Goal: Task Accomplishment & Management: Use online tool/utility

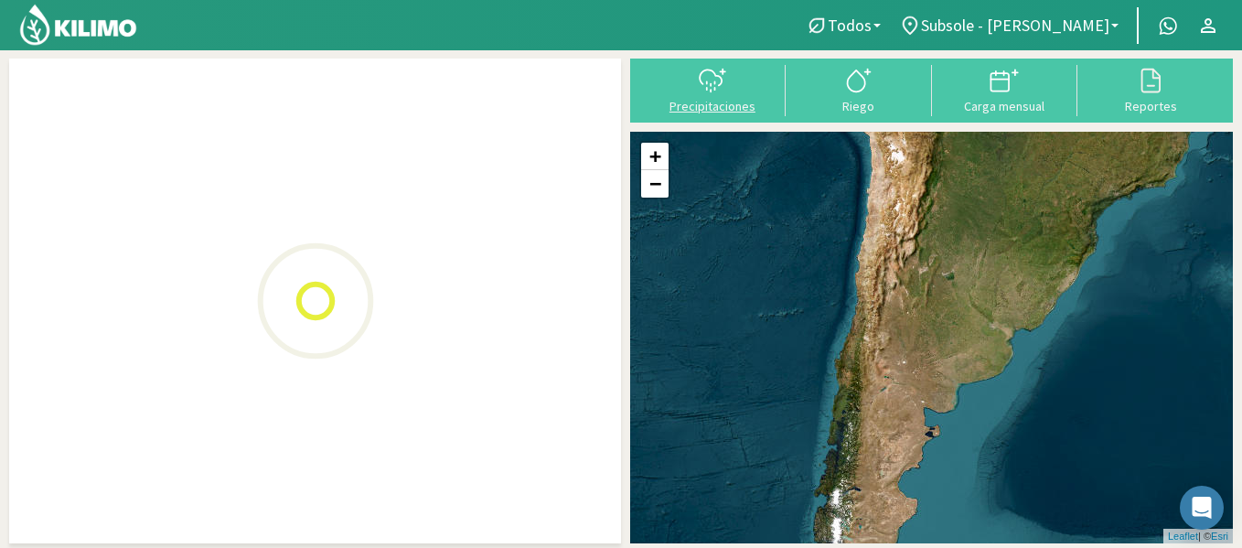
click at [740, 82] on div at bounding box center [712, 80] width 135 height 29
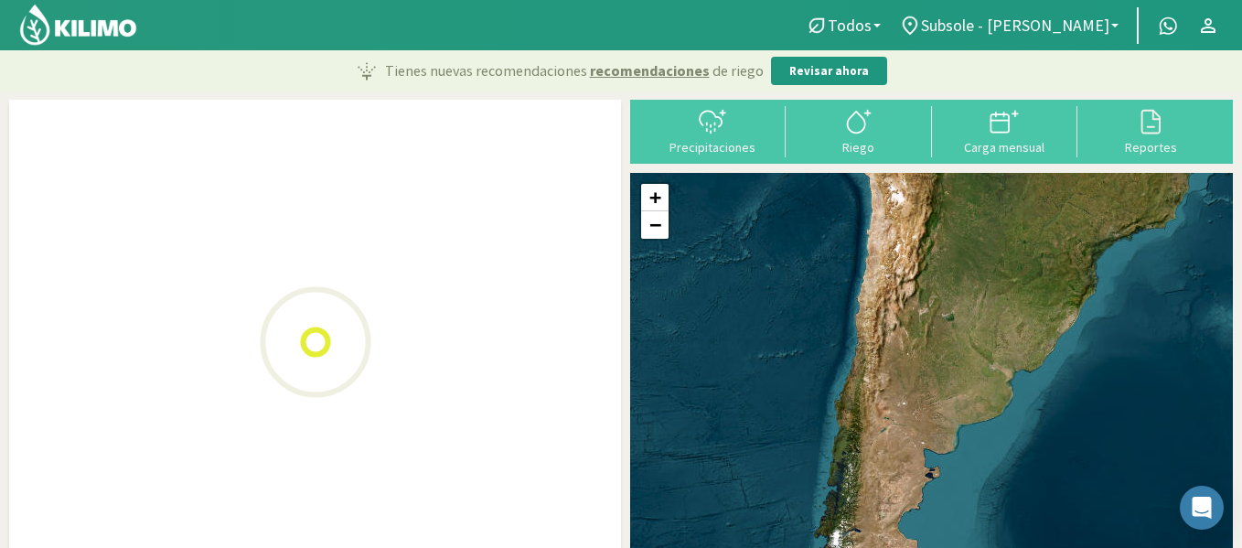
click at [740, 82] on div "Tienes nuevas recomendaciones recomendaciones [PERSON_NAME] Revisar ahora" at bounding box center [621, 70] width 1242 height 41
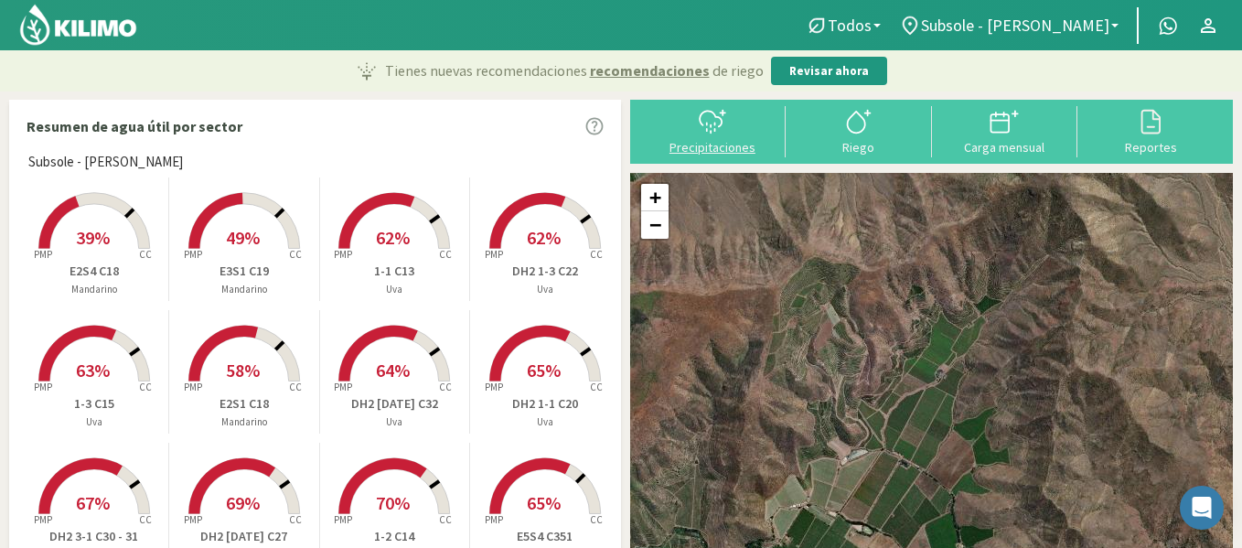
click at [715, 120] on icon at bounding box center [712, 121] width 29 height 29
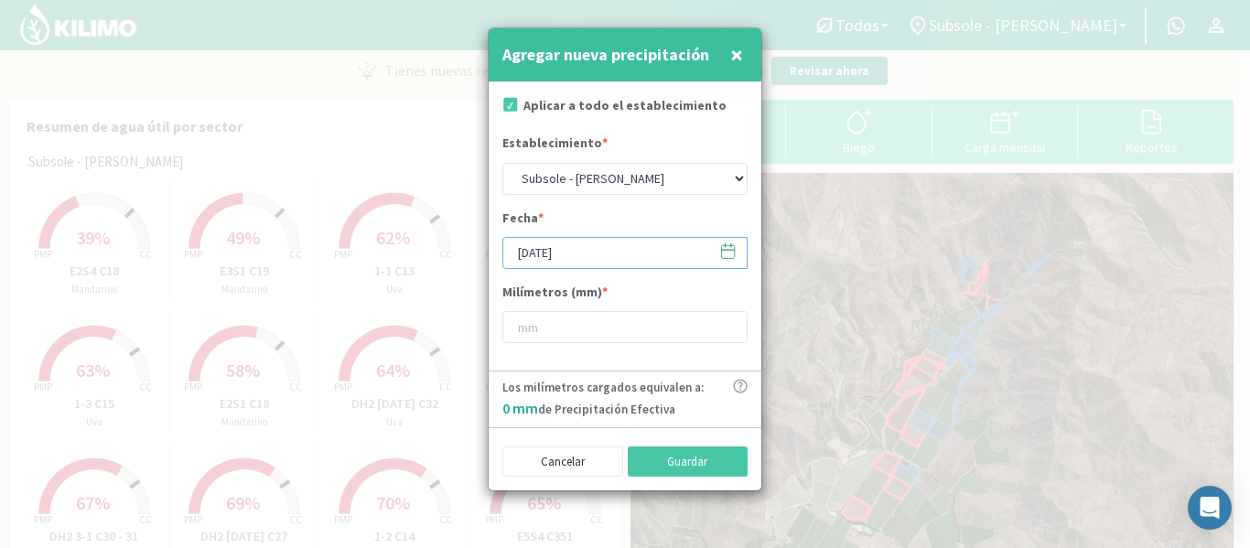
click at [611, 264] on input "[DATE]" at bounding box center [624, 253] width 245 height 32
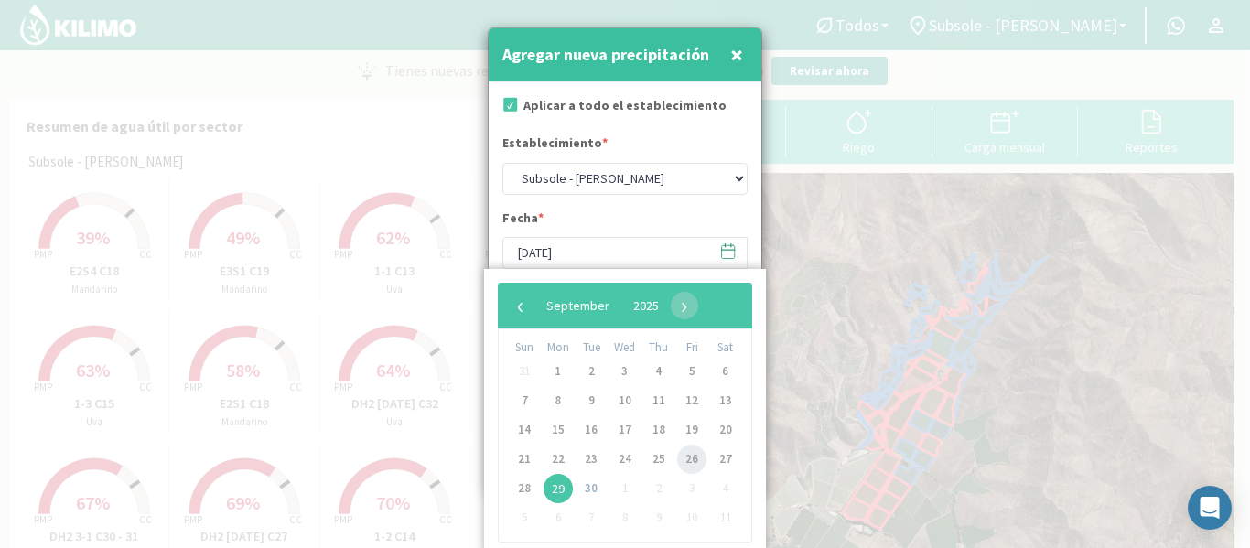
click at [685, 464] on span "26" at bounding box center [691, 459] width 29 height 29
type input "[DATE]"
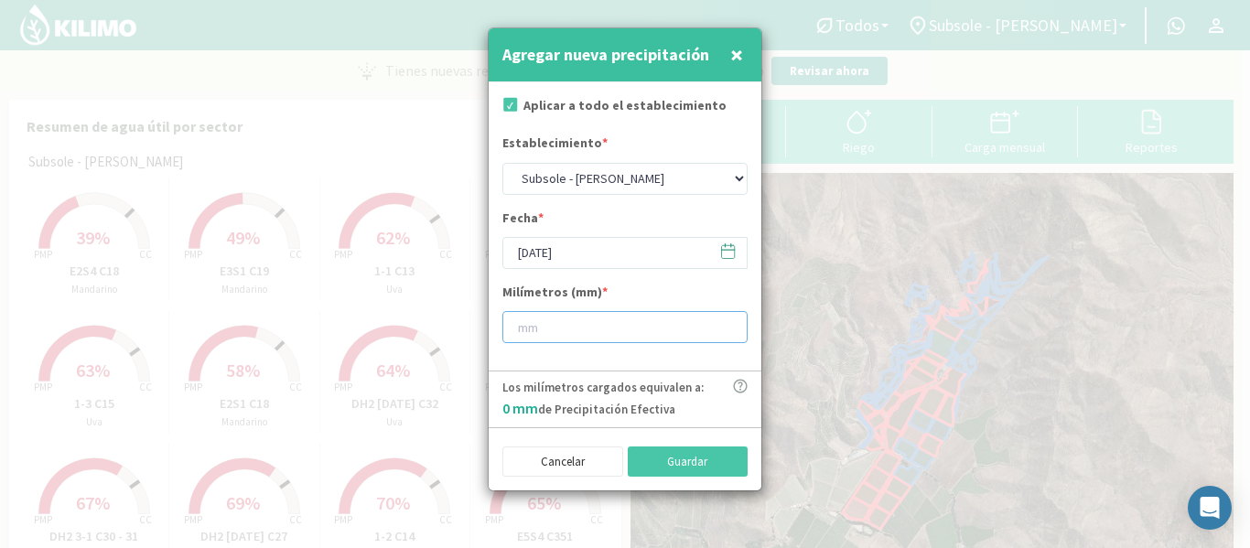
click at [653, 329] on input "number" at bounding box center [624, 327] width 245 height 32
type input "14"
click at [678, 447] on button "Guardar" at bounding box center [688, 461] width 121 height 31
type input "[DATE]"
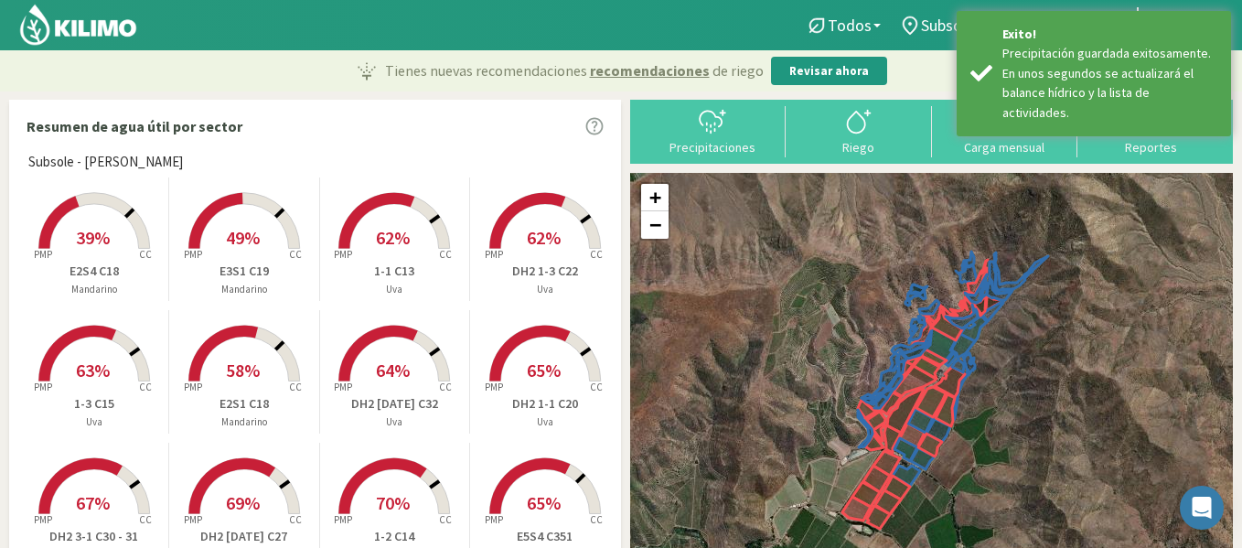
click at [134, 47] on link at bounding box center [80, 25] width 128 height 50
